Goal: Task Accomplishment & Management: Manage account settings

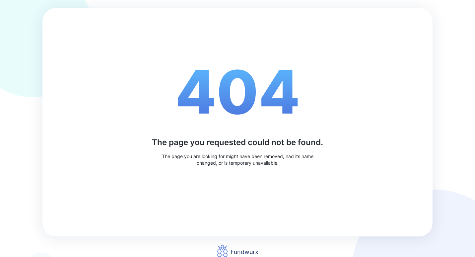
scroll to position [9, 0]
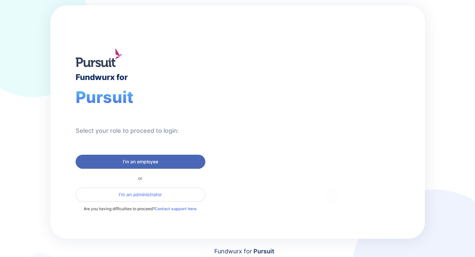
click at [122, 163] on span "I'm an employee" at bounding box center [140, 161] width 121 height 7
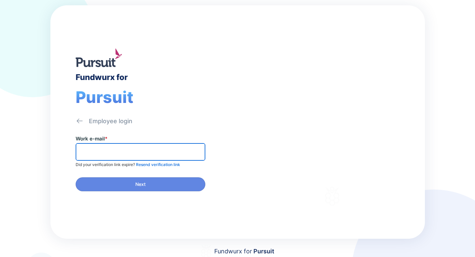
click at [113, 156] on input "text" at bounding box center [141, 151] width 124 height 10
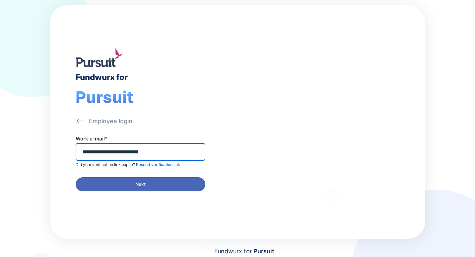
type input "**********"
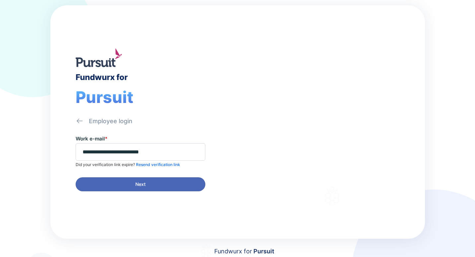
click at [143, 185] on span "Next" at bounding box center [140, 184] width 10 height 7
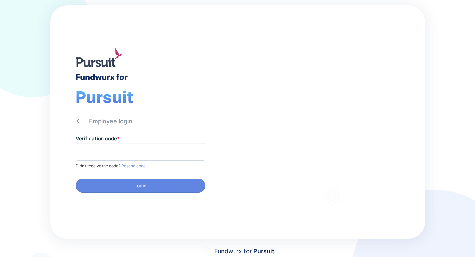
click at [128, 166] on span "Resend code" at bounding box center [132, 165] width 25 height 5
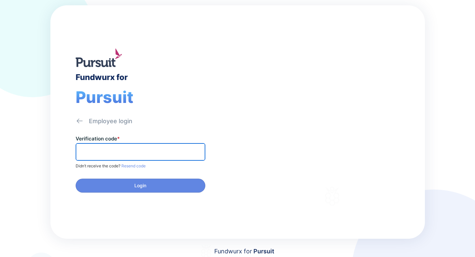
click at [112, 152] on input "text" at bounding box center [141, 151] width 124 height 10
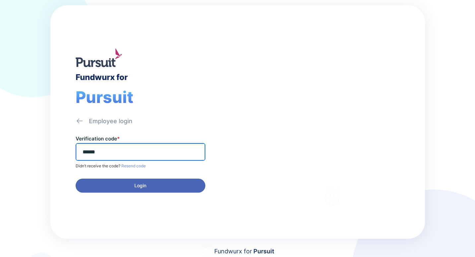
type input "******"
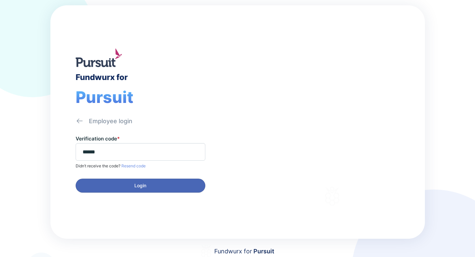
click at [134, 186] on span "Login" at bounding box center [140, 185] width 12 height 7
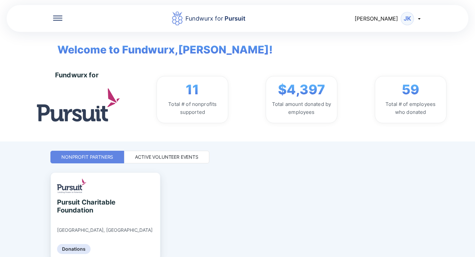
scroll to position [31, 0]
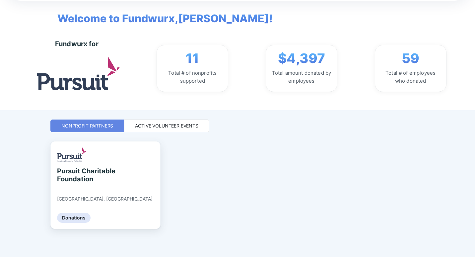
click at [160, 128] on div "Active Volunteer Events" at bounding box center [166, 125] width 63 height 7
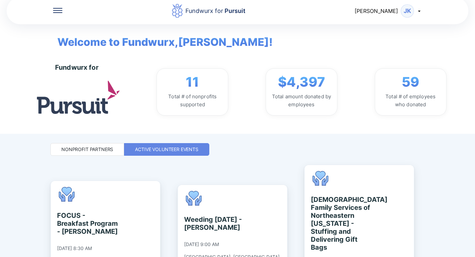
scroll to position [0, 0]
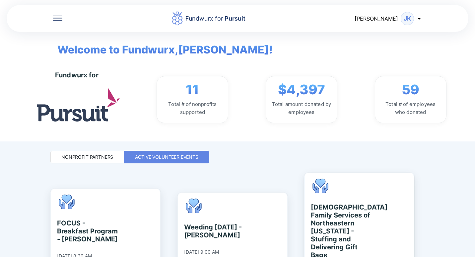
click at [92, 156] on div "Nonprofit Partners" at bounding box center [87, 156] width 52 height 7
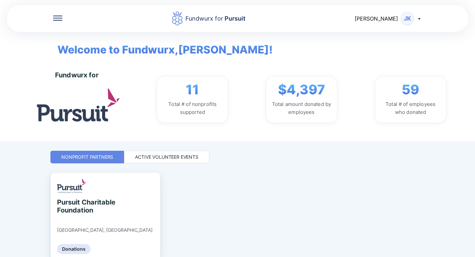
click at [161, 154] on div "Active Volunteer Events" at bounding box center [166, 156] width 63 height 7
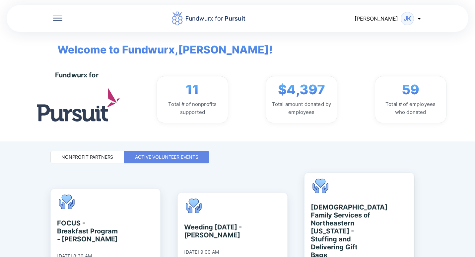
click at [200, 95] on div "11 Total # of nonprofits supported" at bounding box center [192, 99] width 72 height 47
click at [419, 18] on icon at bounding box center [418, 18] width 5 height 5
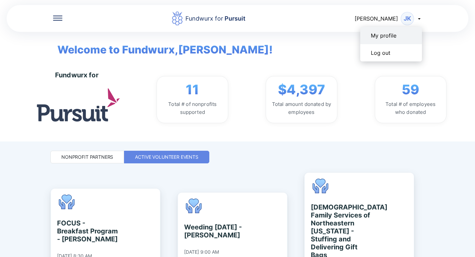
click at [384, 34] on div "My profile" at bounding box center [384, 35] width 26 height 7
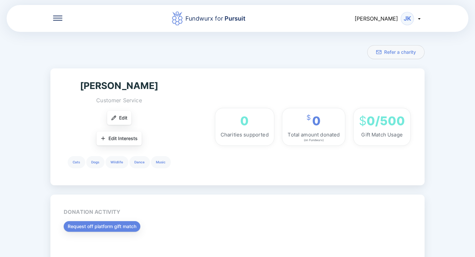
click at [419, 19] on icon at bounding box center [419, 18] width 2 height 1
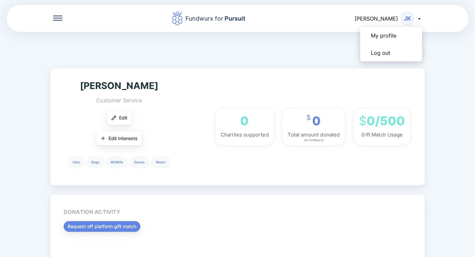
click at [296, 52] on div "Refer a charity" at bounding box center [237, 52] width 374 height 14
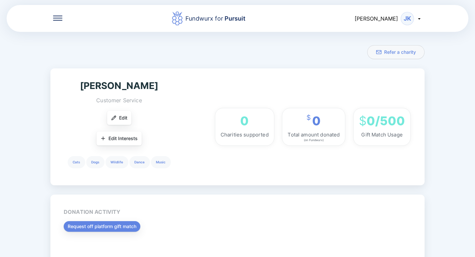
click at [418, 18] on icon at bounding box center [418, 18] width 5 height 5
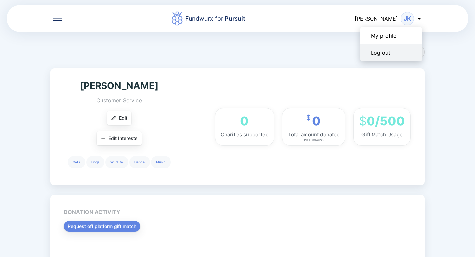
click at [384, 52] on div "Log out" at bounding box center [381, 52] width 20 height 7
